Goal: Task Accomplishment & Management: Complete application form

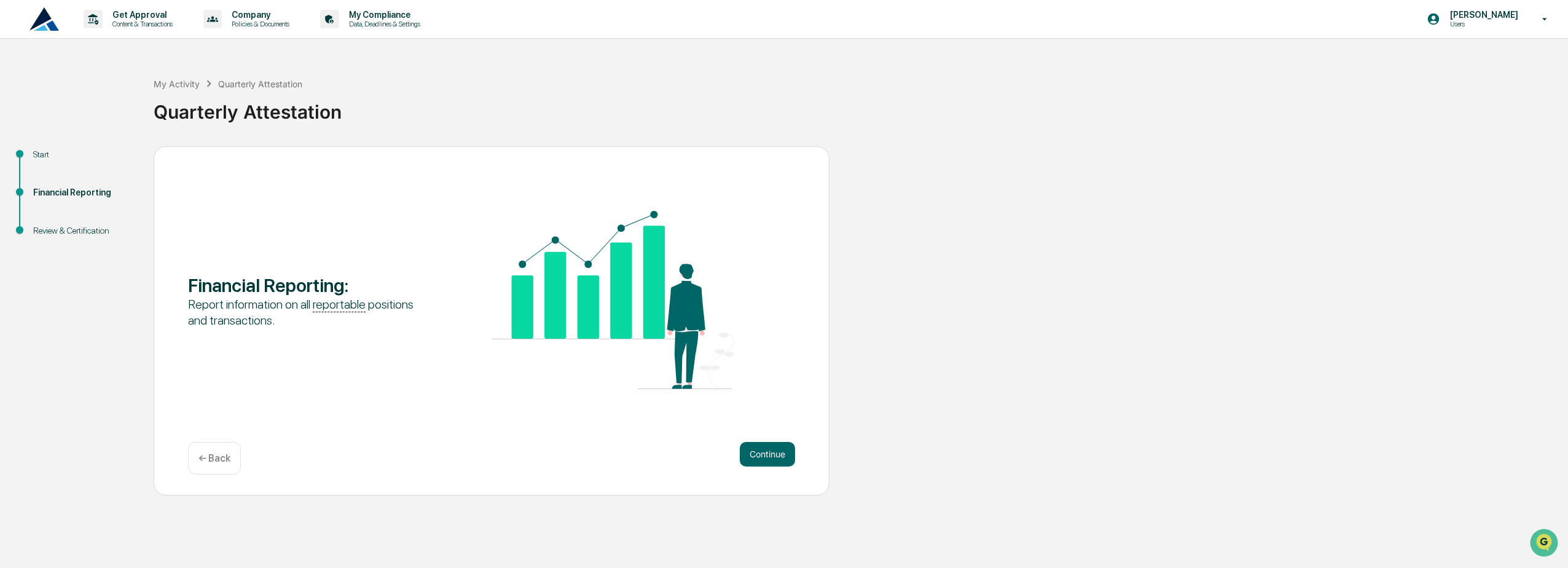
click at [768, 449] on button "Continue" at bounding box center [767, 453] width 55 height 25
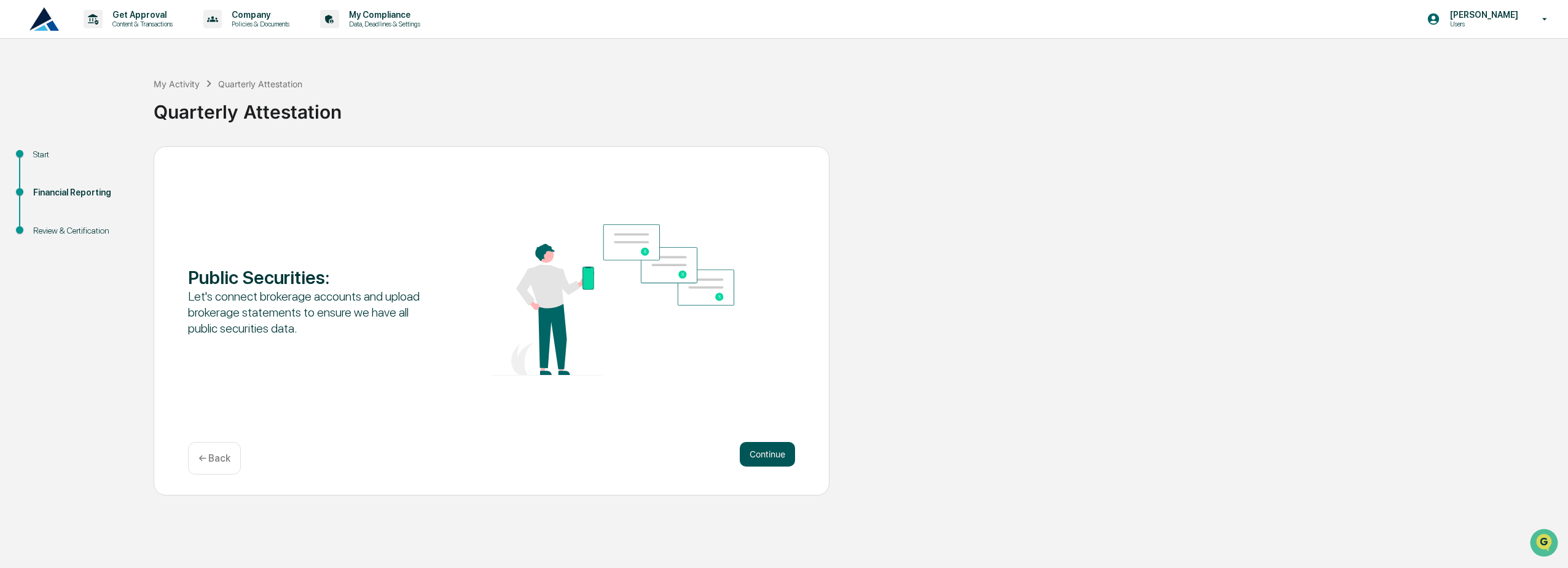
click at [768, 448] on button "Continue" at bounding box center [767, 453] width 55 height 25
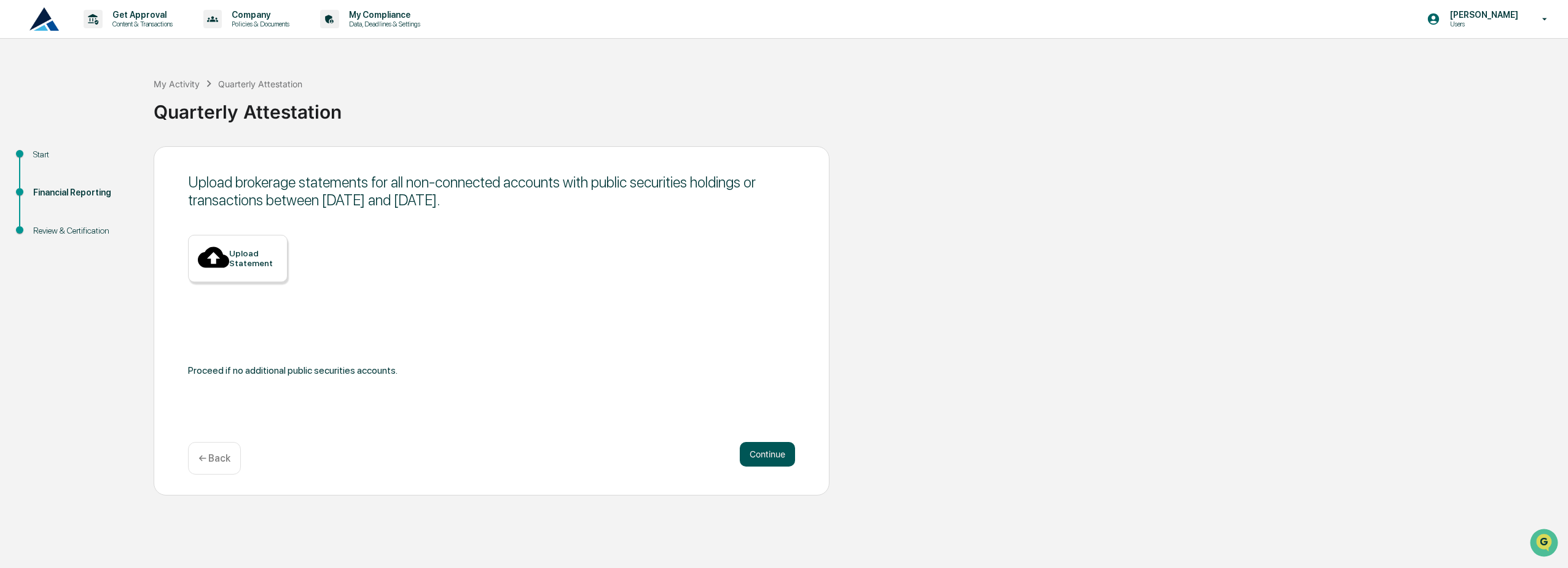
click at [770, 447] on button "Continue" at bounding box center [767, 453] width 55 height 25
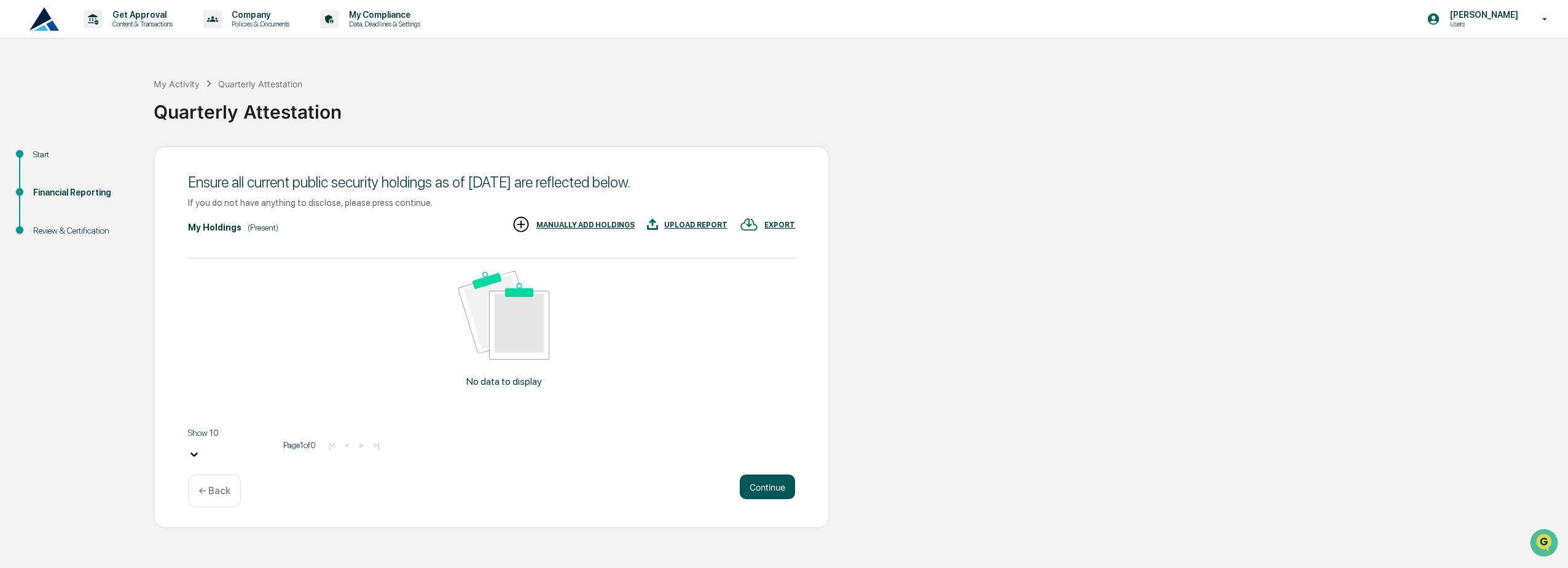
click at [770, 474] on button "Continue" at bounding box center [767, 486] width 55 height 25
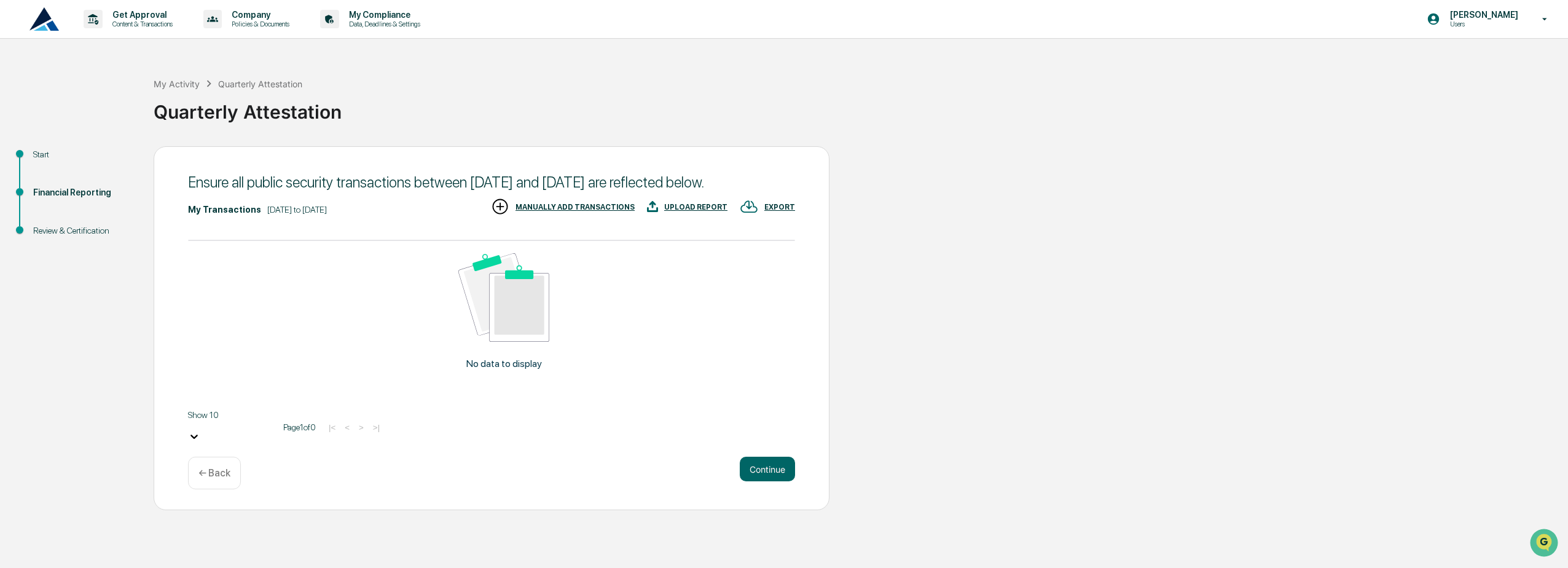
click at [770, 468] on button "Continue" at bounding box center [767, 468] width 55 height 25
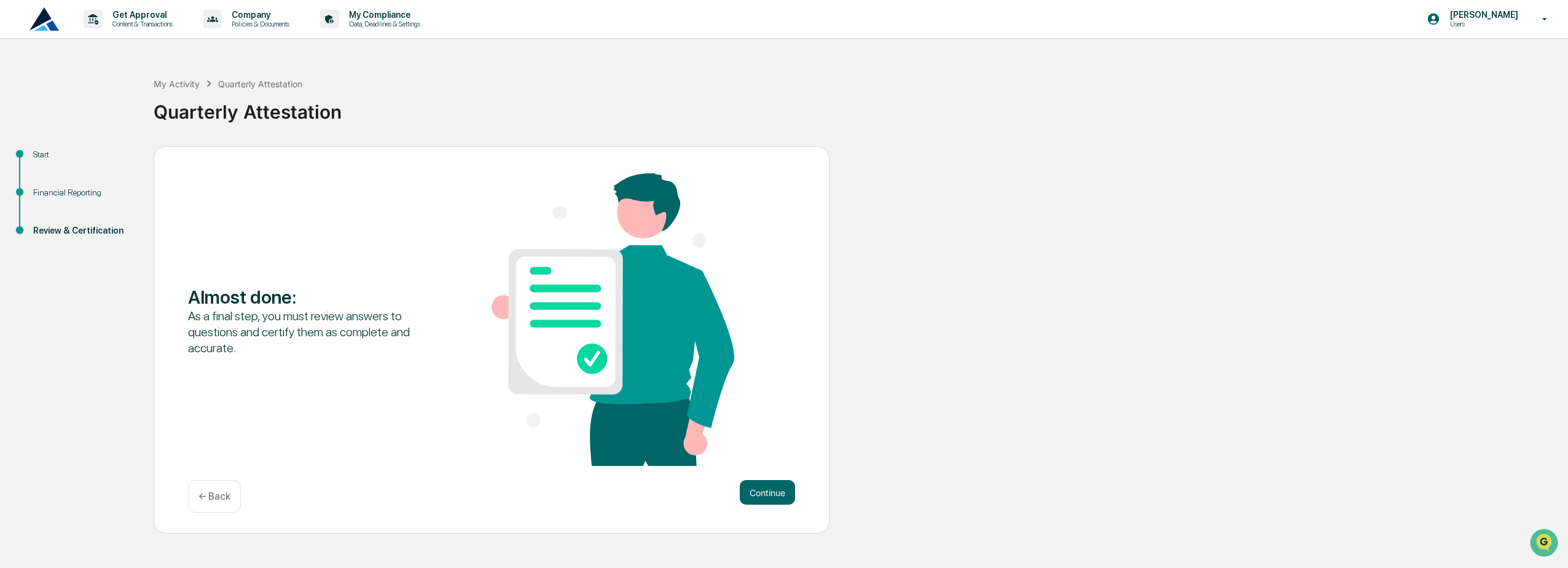
click at [770, 468] on div "Almost done : As a final step, you must review answers to questions and certify…" at bounding box center [491, 340] width 676 height 388
click at [769, 503] on button "Continue" at bounding box center [767, 491] width 55 height 25
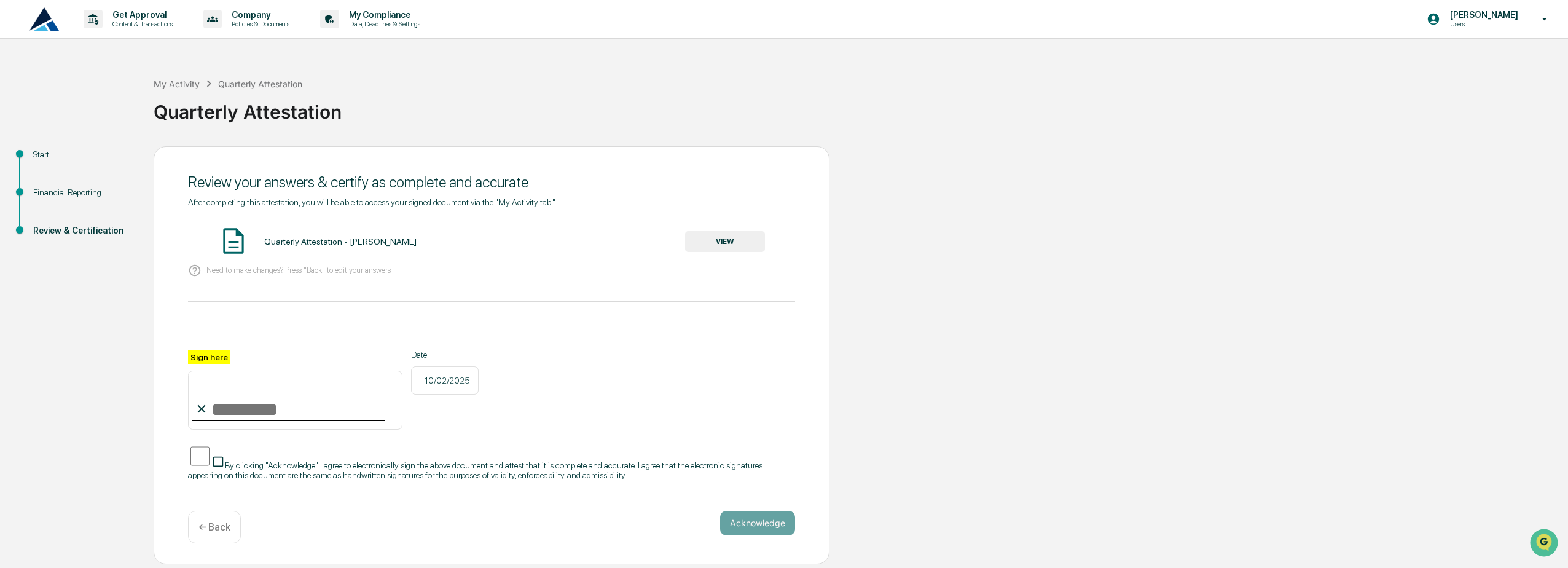
click at [210, 410] on input "Sign here" at bounding box center [295, 400] width 214 height 59
click at [294, 415] on input "Sign here" at bounding box center [295, 400] width 214 height 59
type input "*********"
click at [770, 517] on button "Acknowledge" at bounding box center [758, 522] width 75 height 25
click at [721, 236] on button "VIEW" at bounding box center [725, 241] width 80 height 21
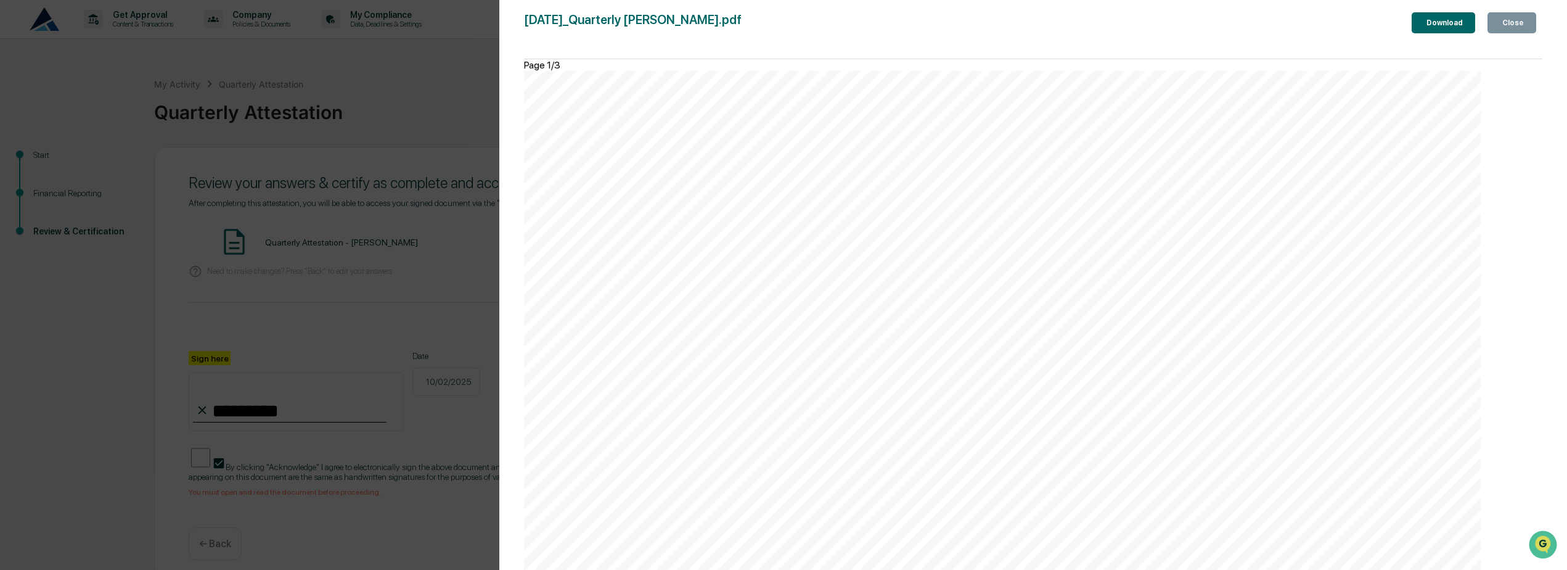
scroll to position [3662, 0]
click at [1527, 33] on button "Close" at bounding box center [1512, 22] width 49 height 21
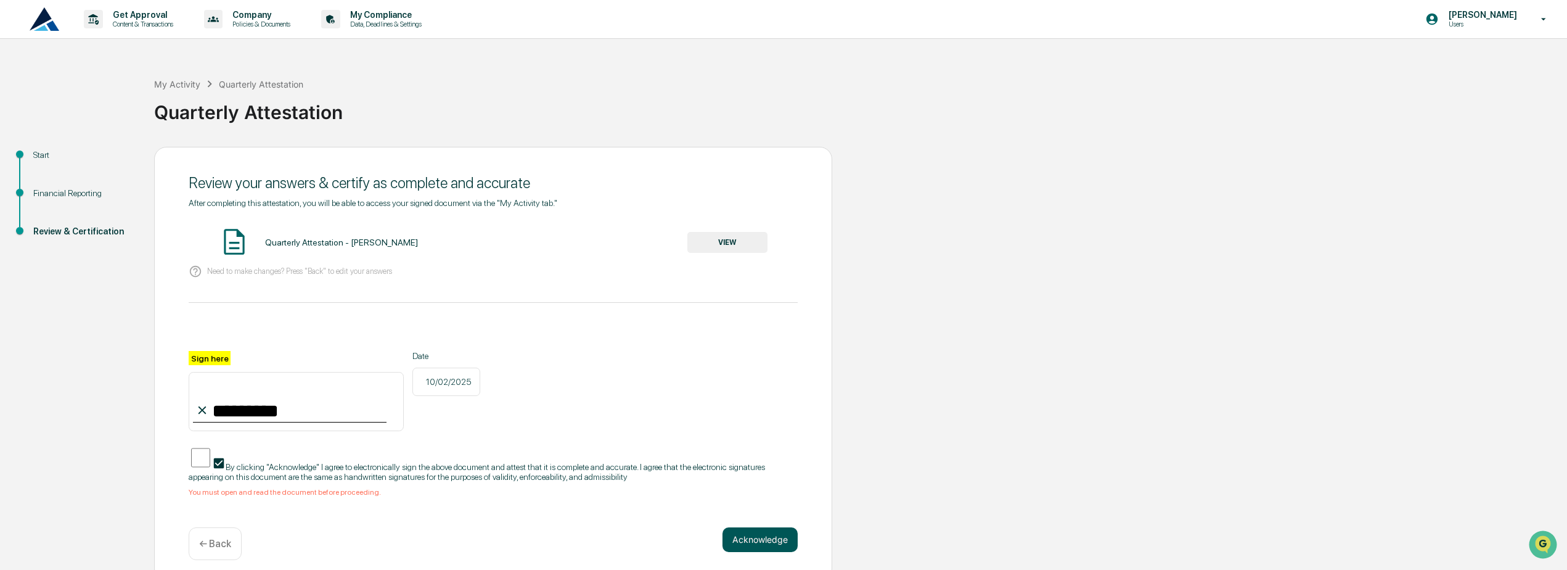
click at [740, 537] on button "Acknowledge" at bounding box center [760, 539] width 75 height 25
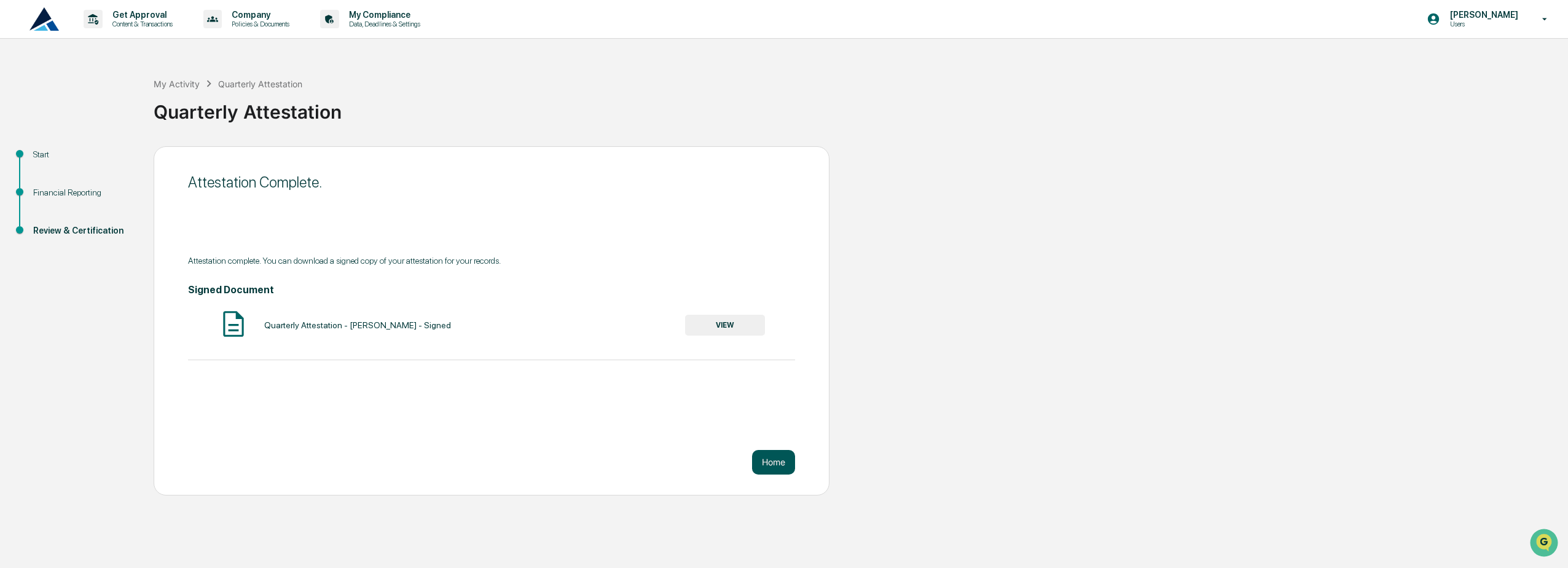
click at [770, 458] on button "Home" at bounding box center [774, 461] width 43 height 25
